Goal: Transaction & Acquisition: Purchase product/service

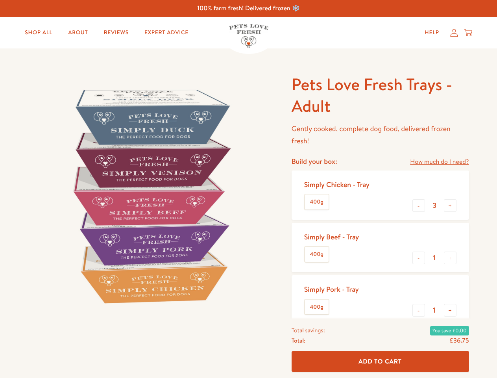
click at [248, 189] on img at bounding box center [150, 196] width 244 height 244
click at [439, 162] on link "How much do I need?" at bounding box center [439, 162] width 59 height 11
click at [0, 0] on div "Feeding guide Find out exactly how much food your dog needs Select a breed Affe…" at bounding box center [0, 0] width 0 height 0
click at [450, 205] on button "+" at bounding box center [450, 205] width 13 height 13
type input "4"
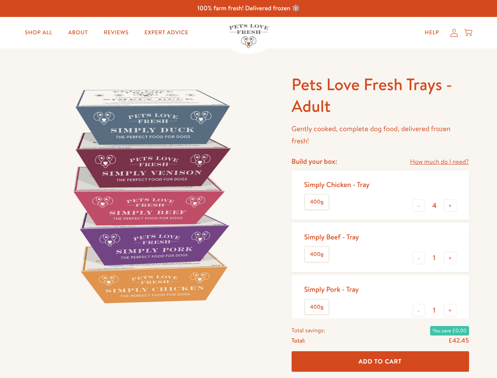
click at [419, 258] on button "-" at bounding box center [418, 257] width 13 height 13
click at [450, 258] on button "+" at bounding box center [450, 257] width 13 height 13
type input "1"
click at [419, 310] on button "-" at bounding box center [418, 310] width 13 height 13
click at [450, 310] on button "+" at bounding box center [450, 310] width 13 height 13
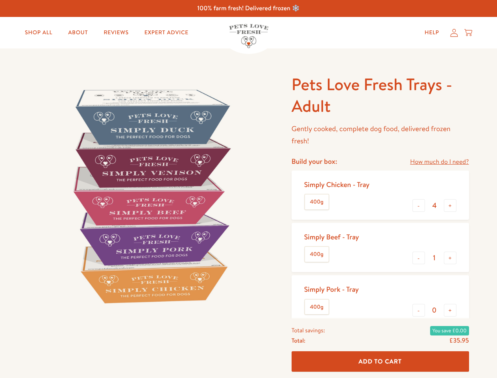
type input "1"
click at [380, 361] on span "Add To Cart" at bounding box center [380, 361] width 43 height 8
